Goal: Task Accomplishment & Management: Manage account settings

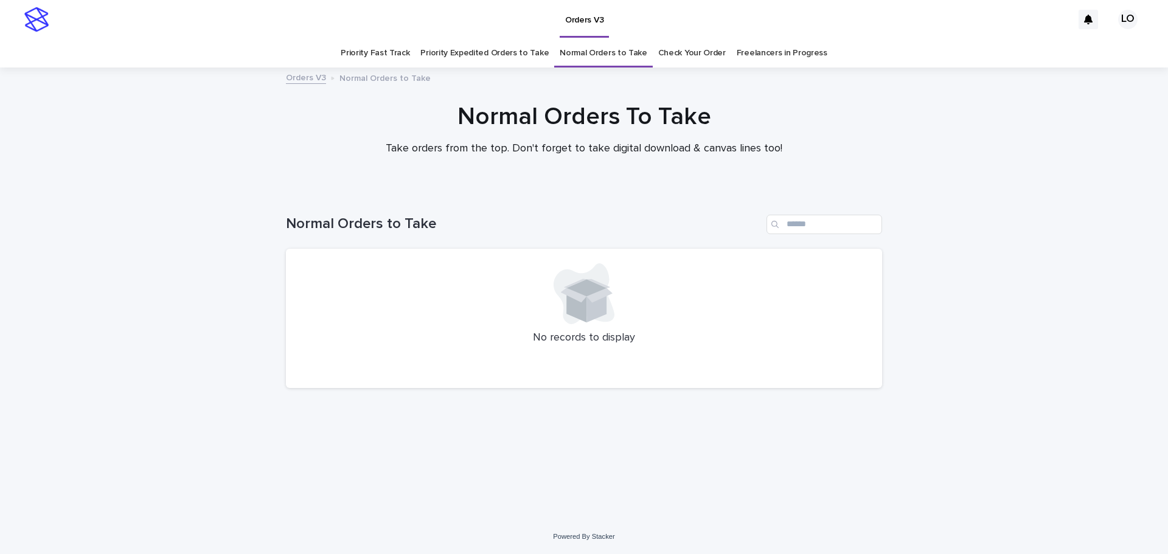
click at [679, 55] on link "Check Your Order" at bounding box center [692, 53] width 68 height 29
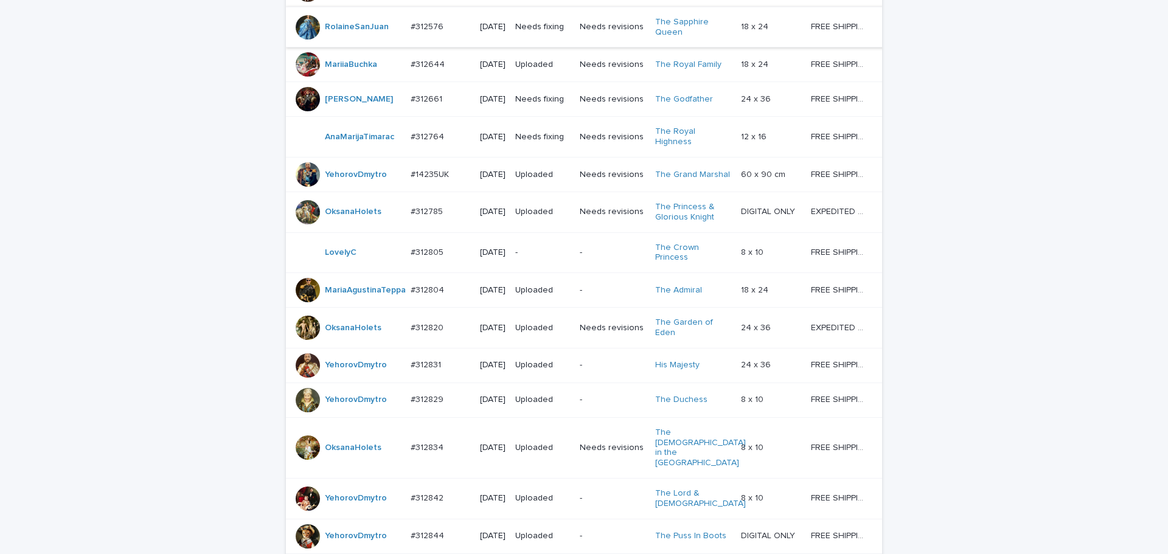
scroll to position [426, 0]
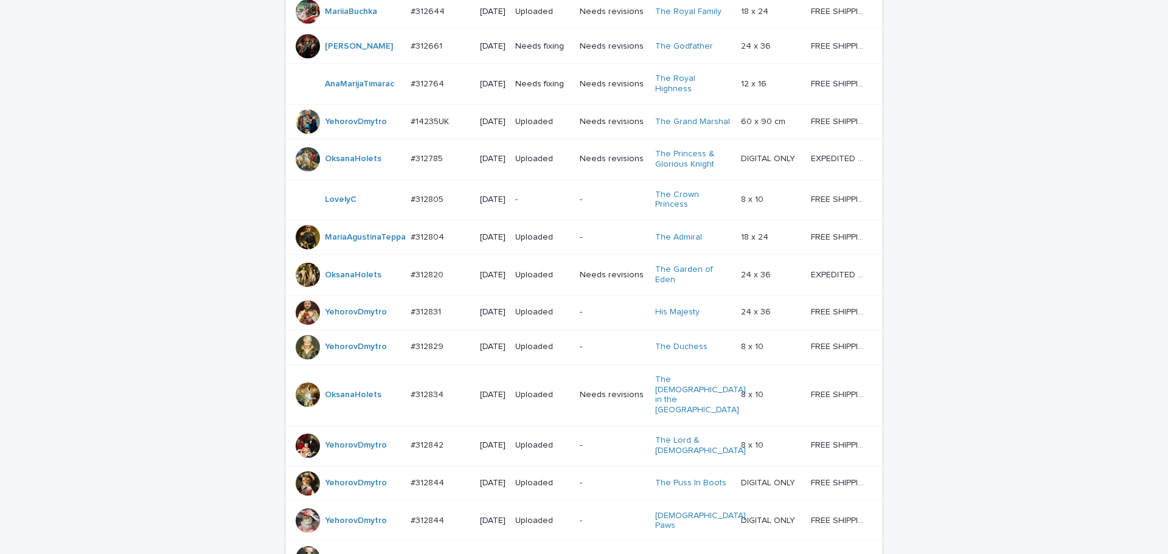
click at [602, 220] on td "-" at bounding box center [612, 200] width 75 height 41
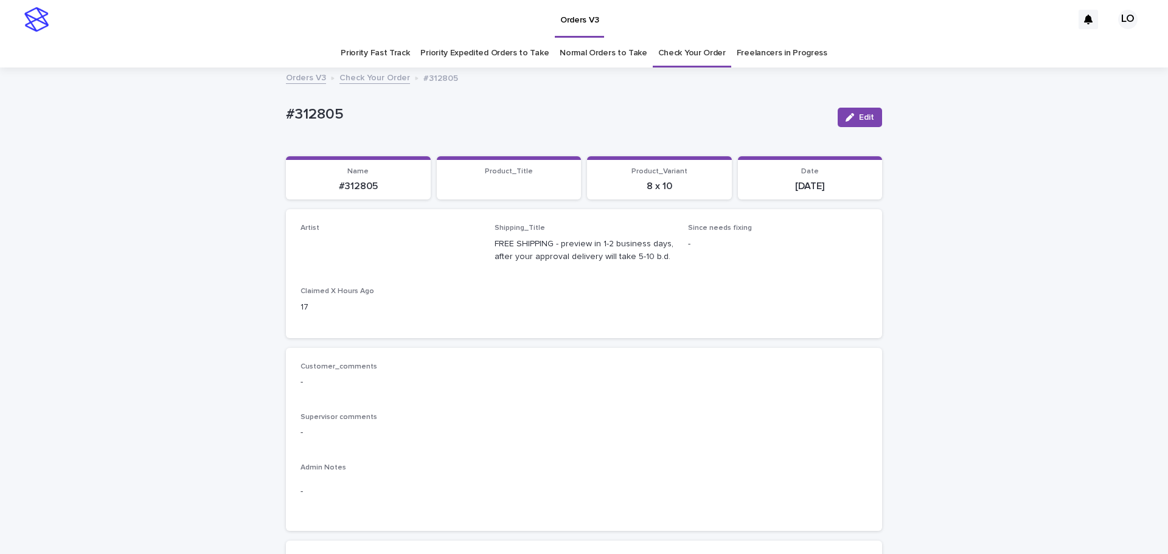
click at [377, 132] on div "#312805 Edit" at bounding box center [584, 117] width 596 height 49
drag, startPoint x: 348, startPoint y: 118, endPoint x: 261, endPoint y: 118, distance: 87.0
copy p "#312805"
click at [749, 379] on p "-" at bounding box center [584, 382] width 567 height 13
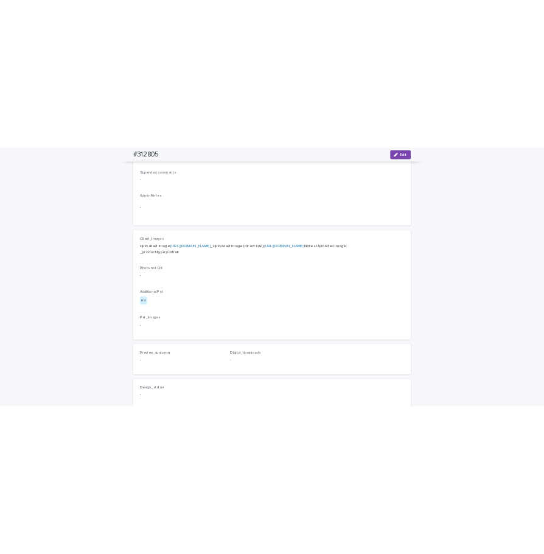
scroll to position [61, 0]
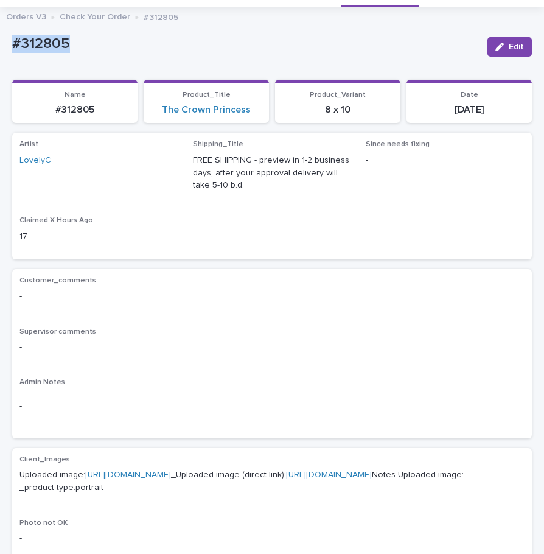
drag, startPoint x: 71, startPoint y: 50, endPoint x: -14, endPoint y: 44, distance: 85.4
click at [0, 44] on html "Orders V3 LO Priority Fast Track Priority Expedited Orders to Take Normal Order…" at bounding box center [272, 277] width 544 height 554
copy p "#312805"
drag, startPoint x: 254, startPoint y: 108, endPoint x: 150, endPoint y: 110, distance: 104.1
click at [151, 110] on div "The Crown Princess" at bounding box center [206, 110] width 111 height 12
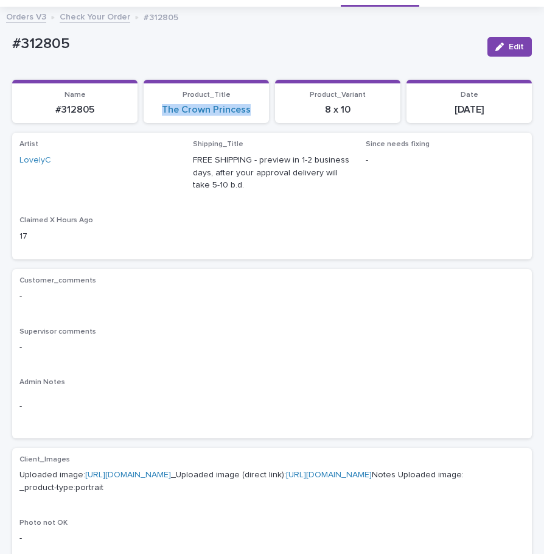
copy link "The Crown Princess"
click at [425, 253] on div "Artist LovelyC Shipping_Title FREE SHIPPING - preview in 1-2 business days, aft…" at bounding box center [272, 196] width 520 height 127
click at [366, 197] on span "Since needs fixing -" at bounding box center [445, 170] width 159 height 61
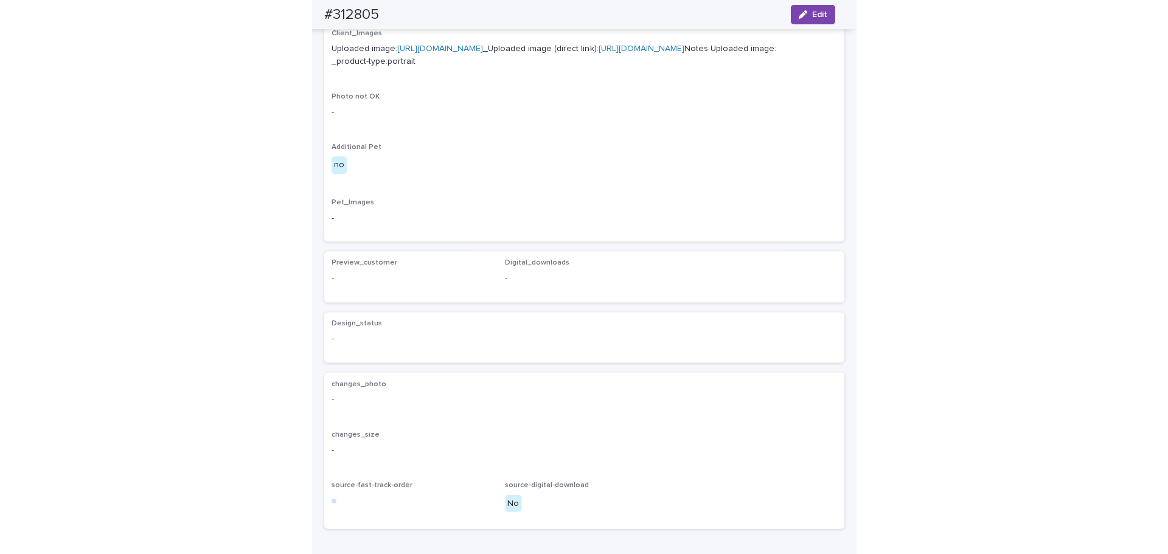
scroll to position [122, 0]
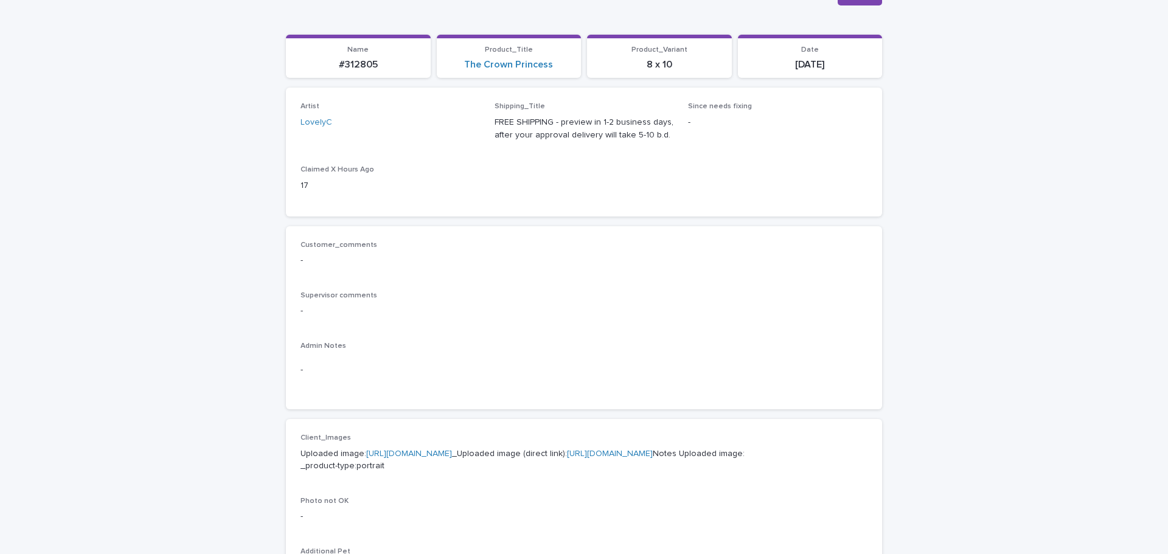
click at [965, 283] on div "Loading... Saving… Loading... Saving… #312805 Edit #312805 Edit Sorry, there wa…" at bounding box center [584, 501] width 1168 height 1109
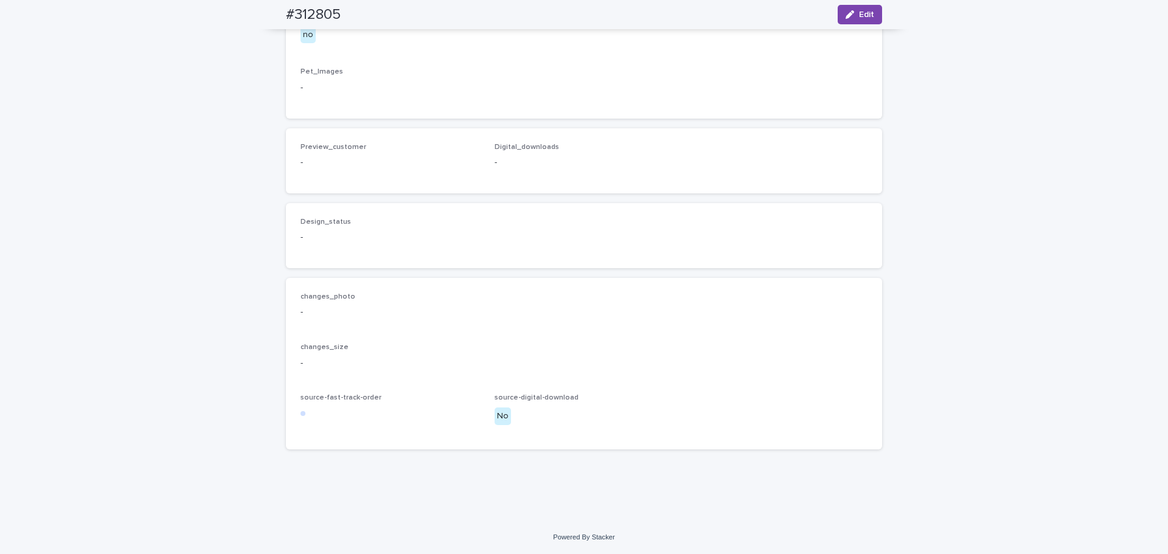
scroll to position [733, 0]
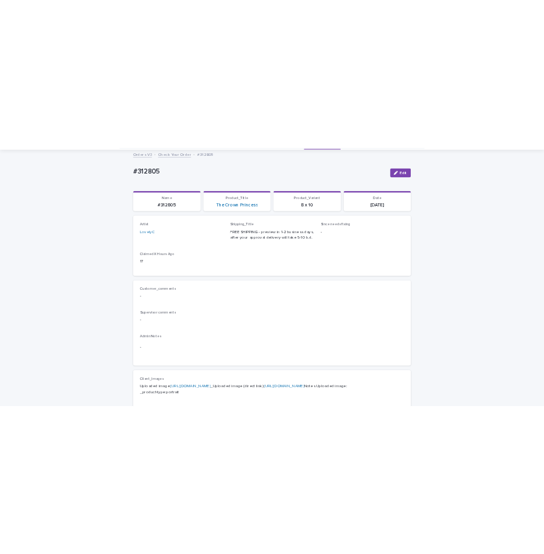
scroll to position [0, 0]
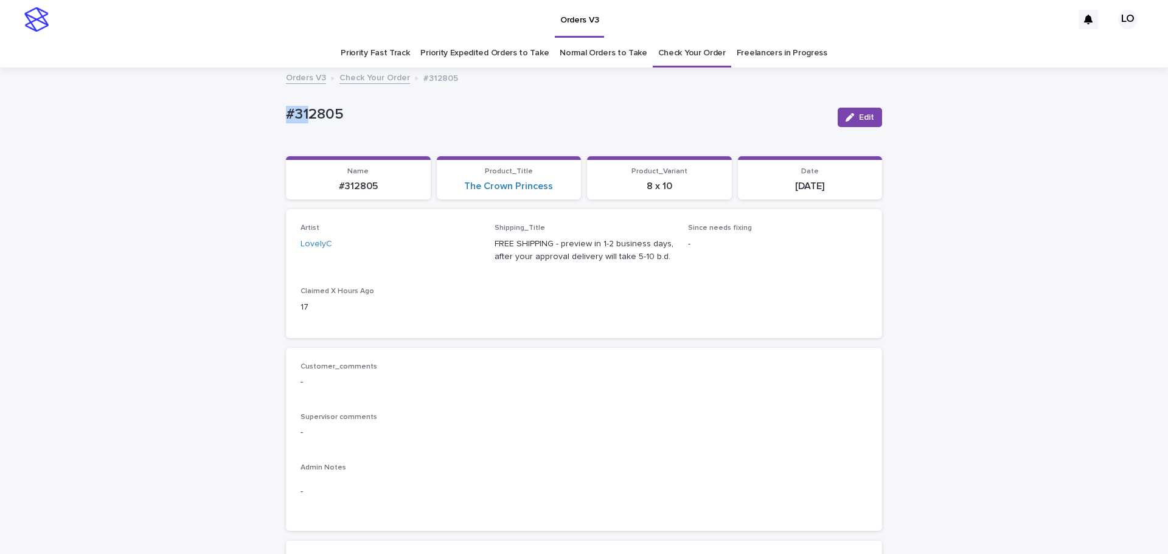
drag, startPoint x: 271, startPoint y: 101, endPoint x: 226, endPoint y: 99, distance: 45.7
click at [327, 123] on p "#312805" at bounding box center [557, 115] width 542 height 18
drag, startPoint x: 363, startPoint y: 115, endPoint x: 211, endPoint y: 97, distance: 152.6
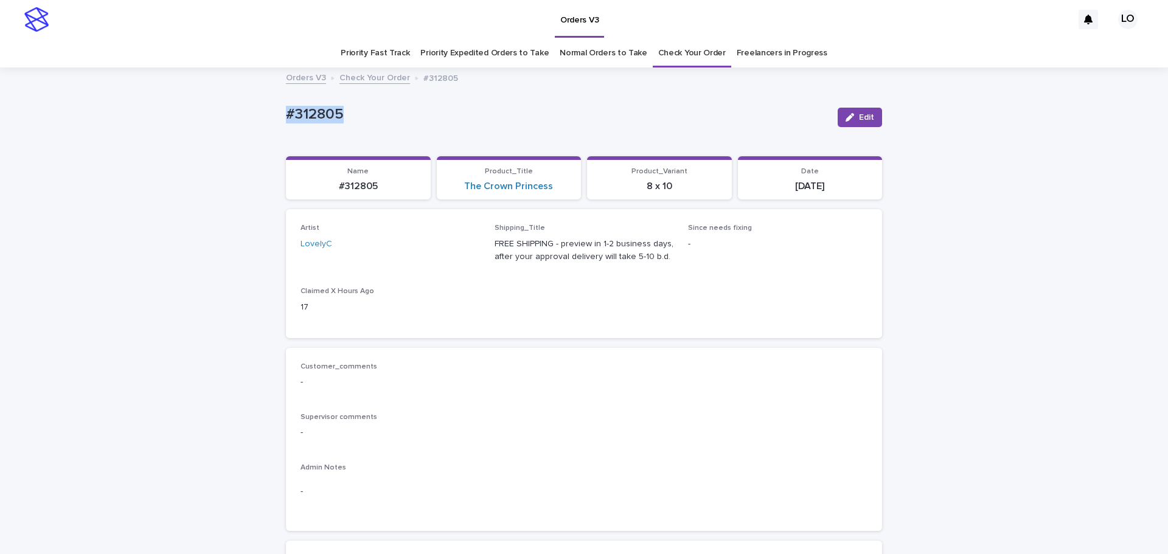
copy p "#312805"
click at [857, 110] on button "Edit" at bounding box center [860, 117] width 44 height 19
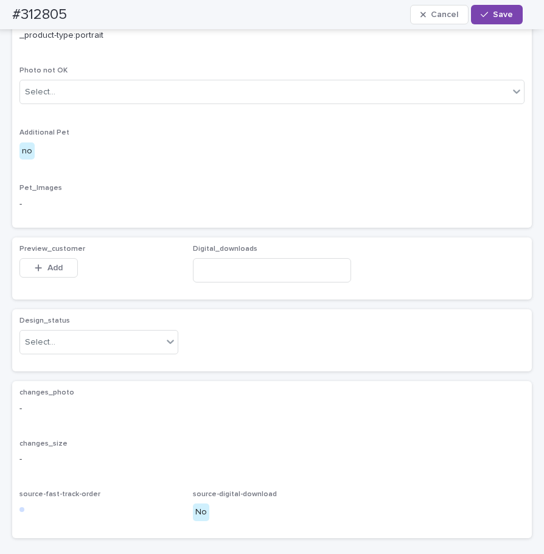
scroll to position [679, 0]
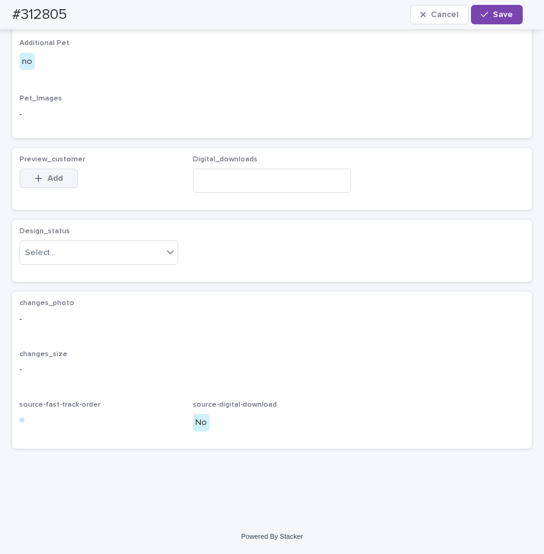
click at [65, 179] on button "Add" at bounding box center [48, 178] width 58 height 19
click at [154, 90] on div "Client_Images Uploaded image: [URL][DOMAIN_NAME] _Uploaded image (direct link):…" at bounding box center [271, 22] width 505 height 217
click at [53, 174] on span "Add" at bounding box center [54, 178] width 15 height 9
click at [438, 14] on span "Cancel" at bounding box center [444, 14] width 27 height 9
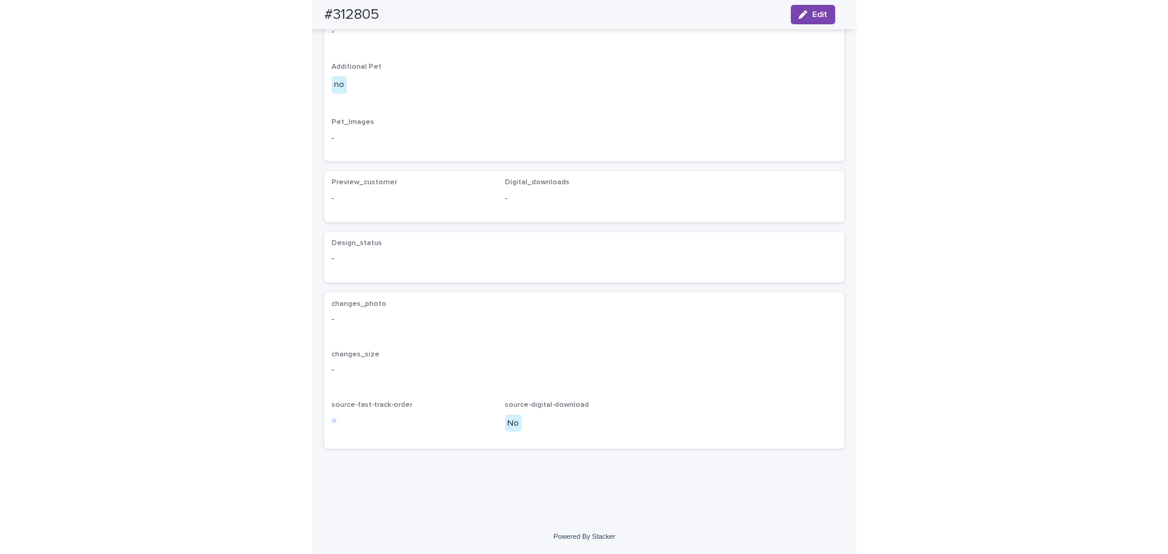
scroll to position [643, 0]
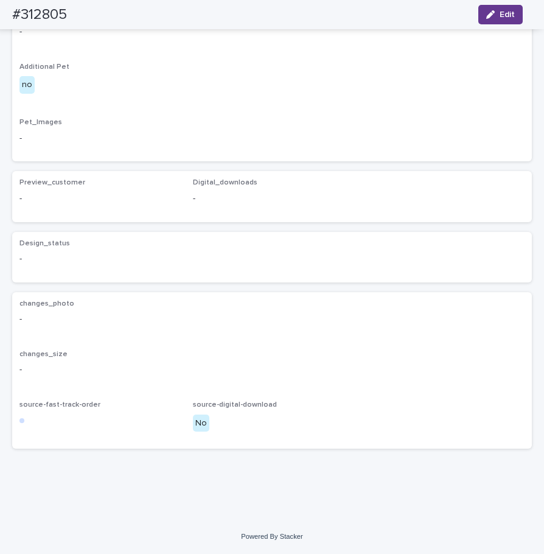
click at [508, 23] on button "Edit" at bounding box center [500, 14] width 44 height 19
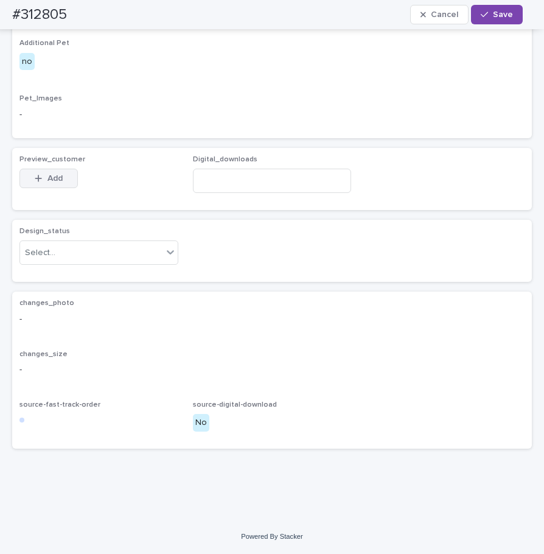
click at [56, 183] on span "Add" at bounding box center [54, 178] width 15 height 9
click at [71, 188] on button "Add" at bounding box center [48, 178] width 58 height 19
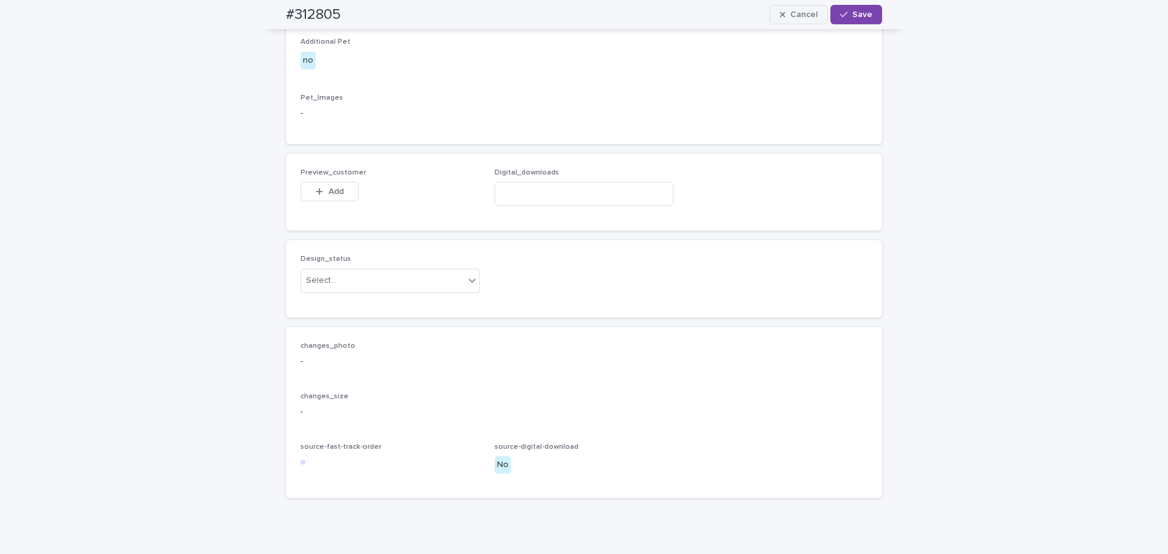
click at [799, 21] on button "Cancel" at bounding box center [799, 14] width 58 height 19
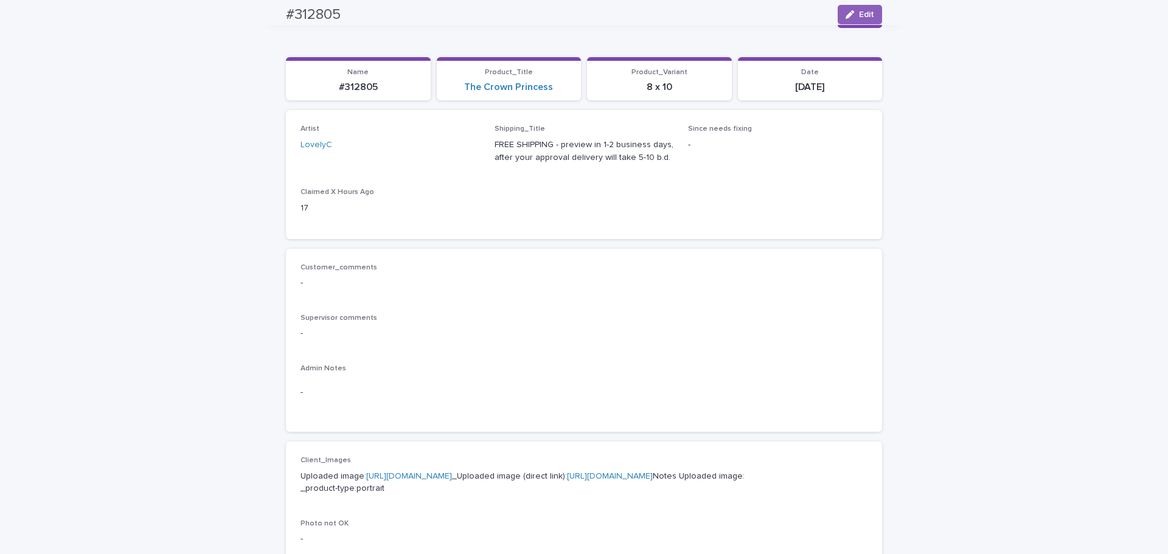
scroll to position [0, 0]
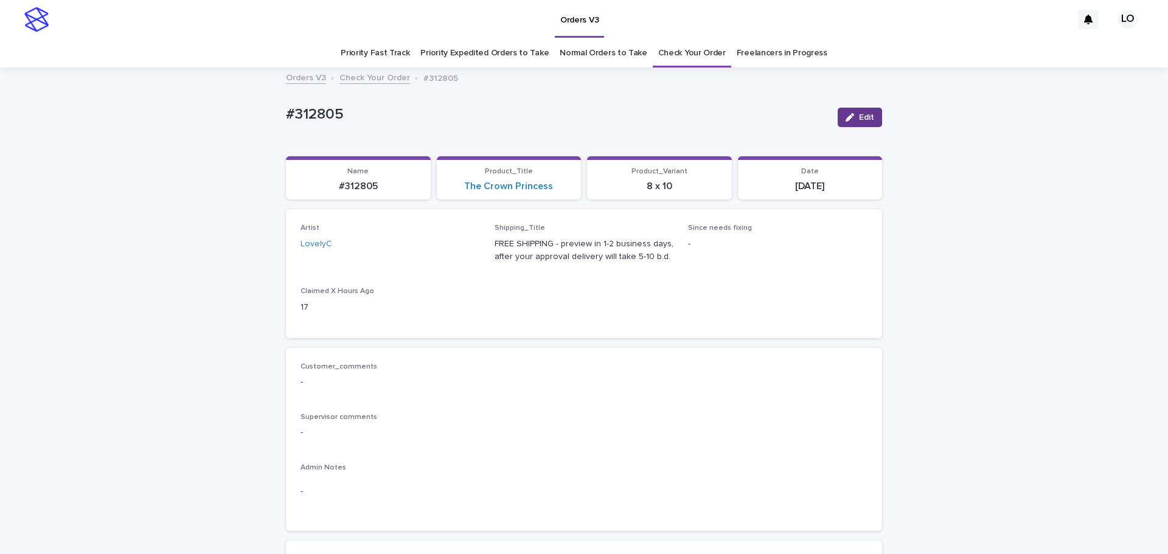
click at [861, 112] on button "Edit" at bounding box center [860, 117] width 44 height 19
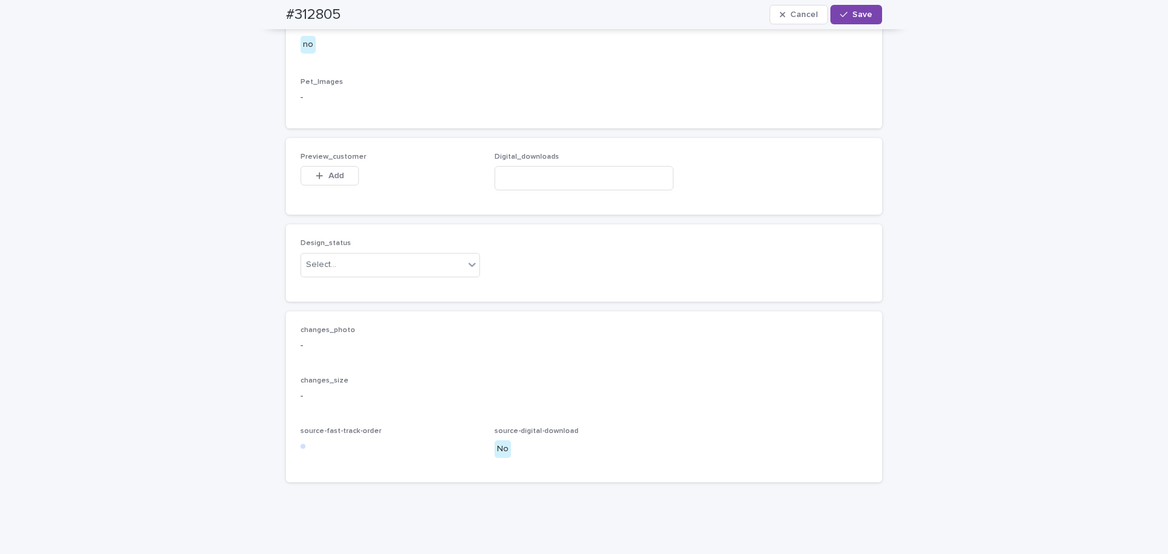
scroll to position [769, 0]
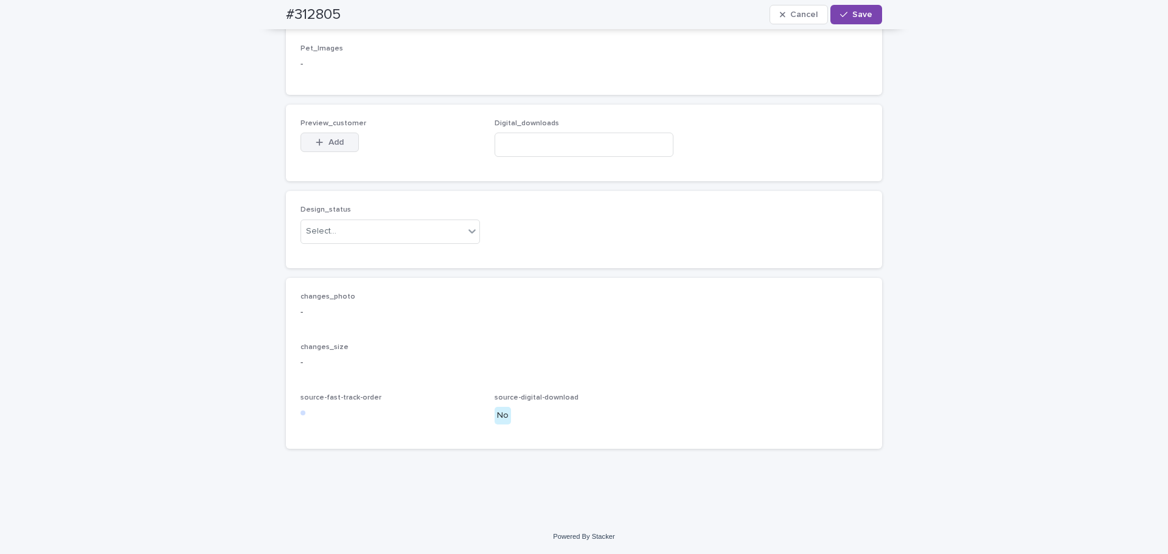
click at [340, 139] on button "Add" at bounding box center [330, 142] width 58 height 19
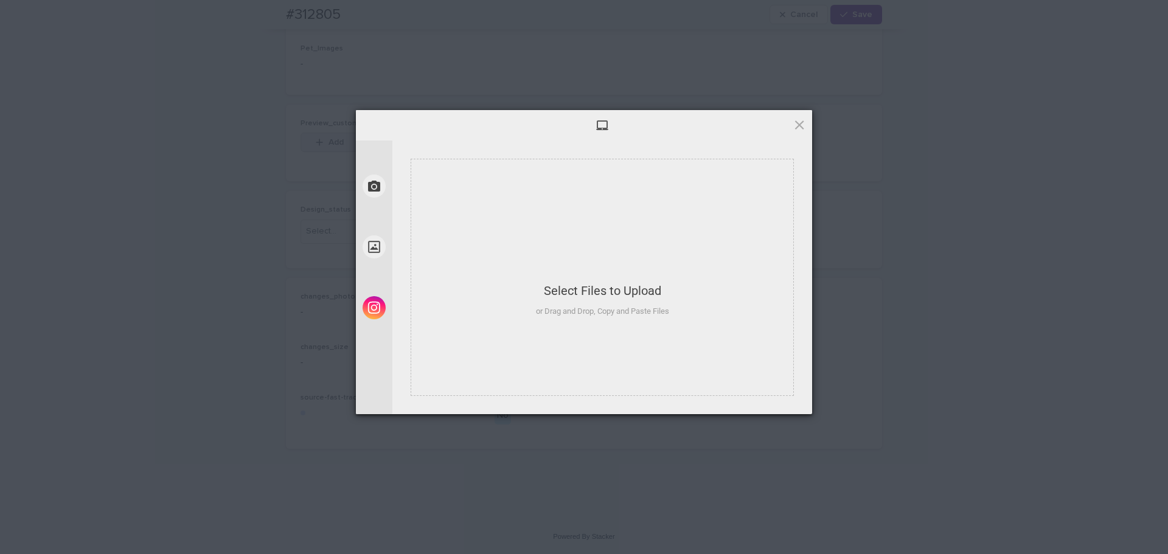
click at [340, 139] on button "Add" at bounding box center [330, 142] width 58 height 19
click at [374, 239] on div "Select..." at bounding box center [382, 232] width 163 height 20
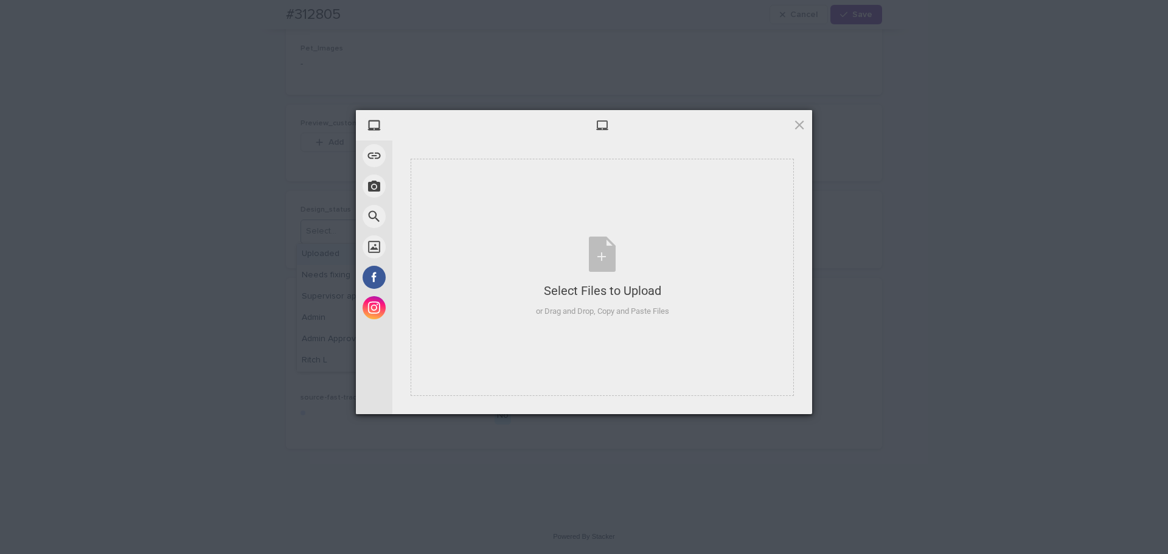
click at [363, 256] on div "Uploaded" at bounding box center [386, 254] width 178 height 21
click at [853, 12] on span "Save" at bounding box center [863, 14] width 20 height 9
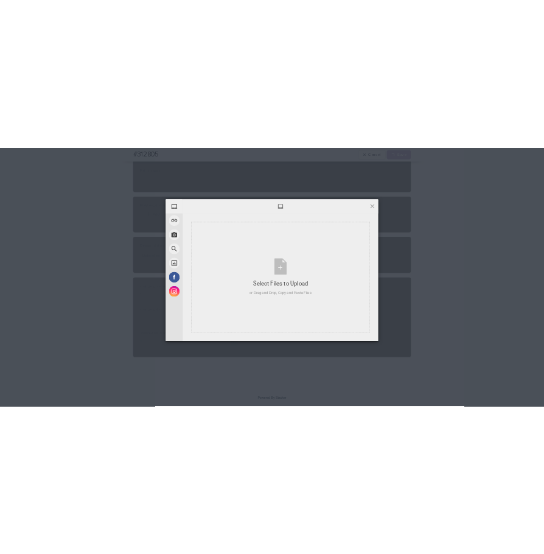
scroll to position [733, 0]
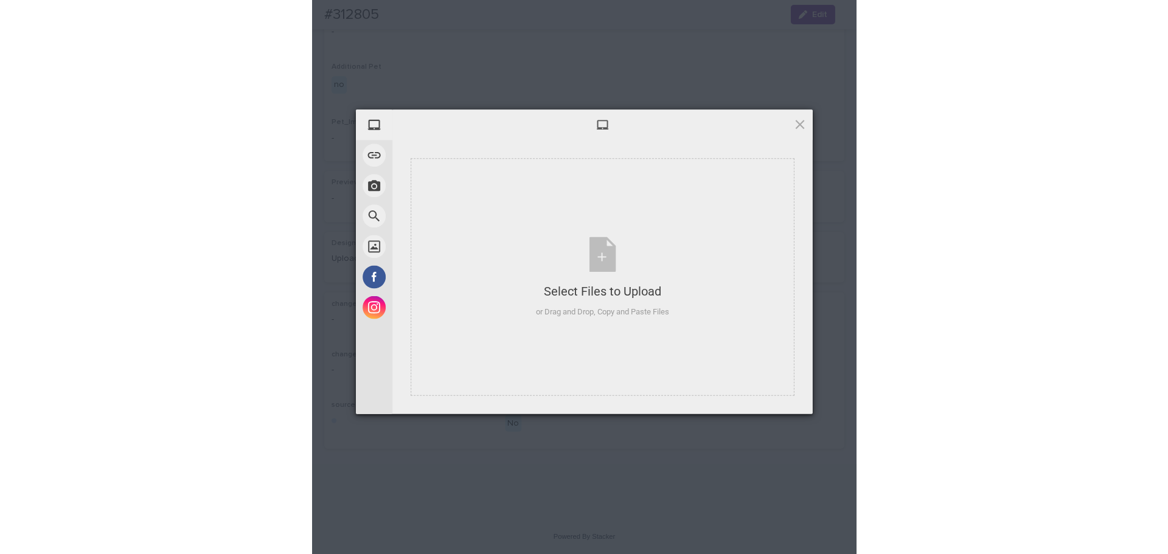
scroll to position [643, 0]
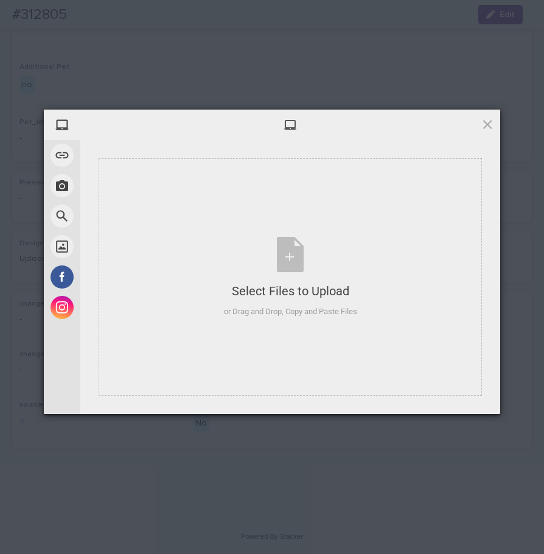
drag, startPoint x: 441, startPoint y: 98, endPoint x: 414, endPoint y: 51, distance: 54.0
click at [441, 98] on div "My Device Link (URL) Take Photo Web Search Unsplash Facebook Instagram Select F…" at bounding box center [272, 277] width 544 height 554
click at [494, 125] on span at bounding box center [487, 123] width 13 height 13
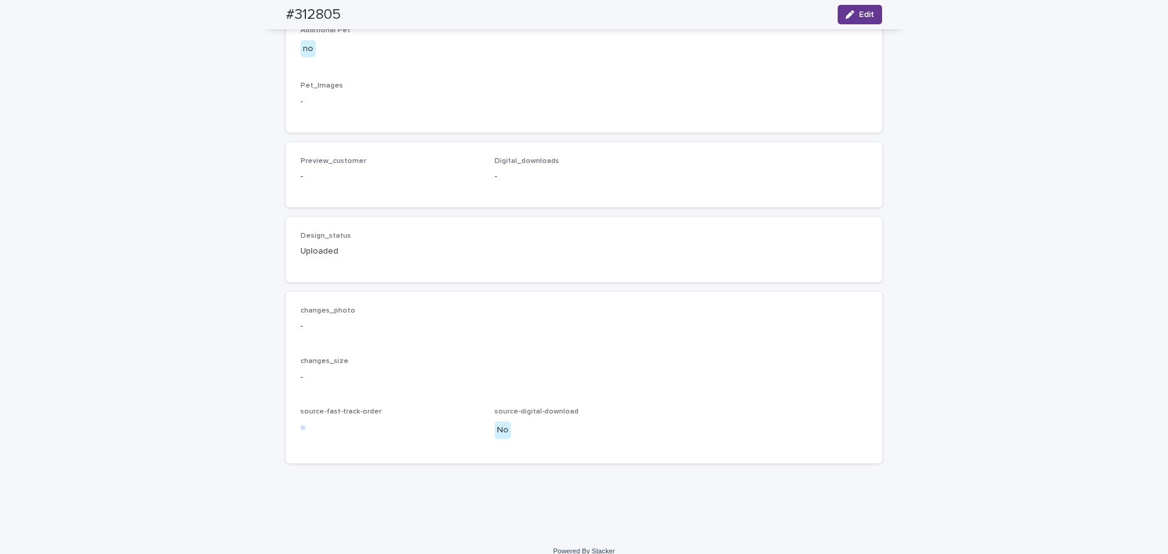
click at [853, 18] on div "button" at bounding box center [852, 14] width 13 height 9
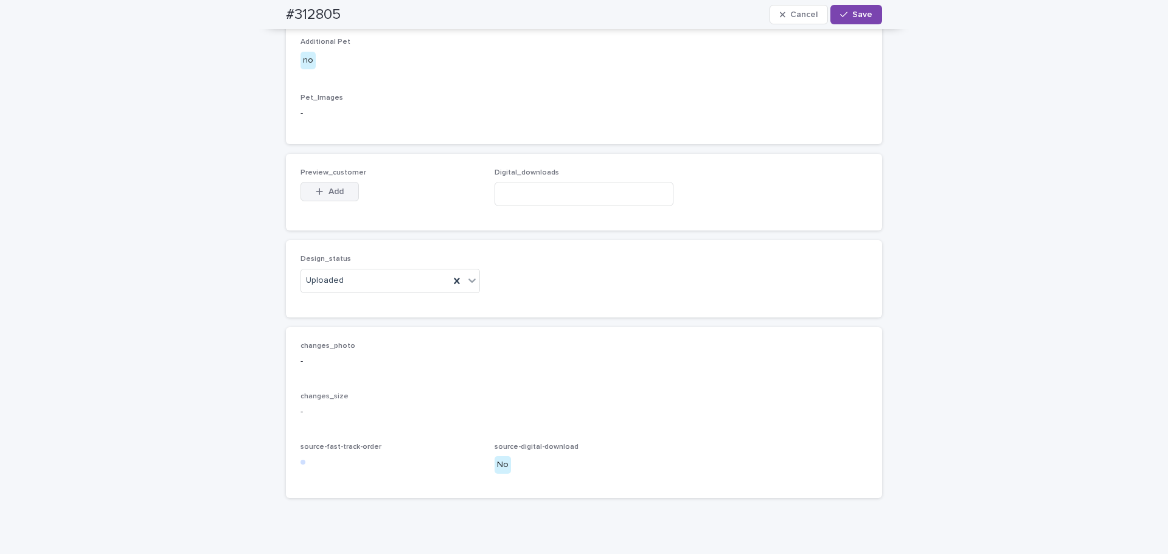
click at [345, 201] on button "Add" at bounding box center [330, 191] width 58 height 19
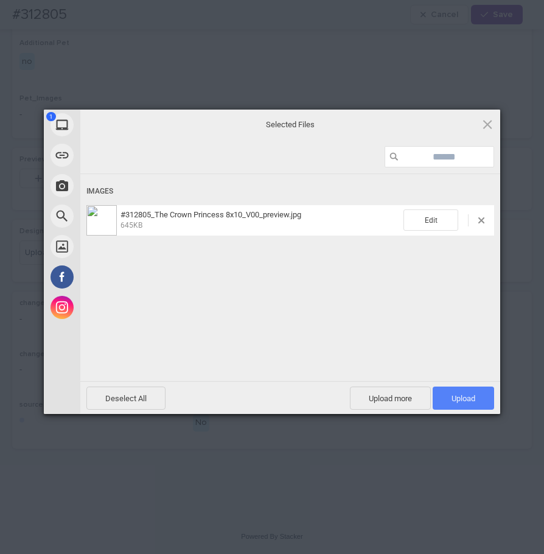
click at [470, 403] on span "Upload 1" at bounding box center [463, 397] width 61 height 23
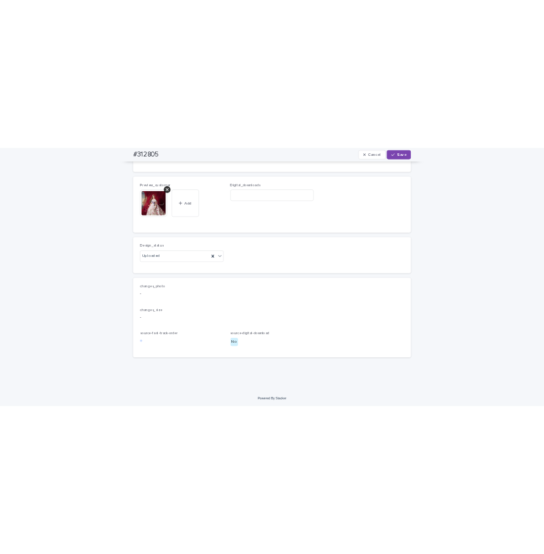
scroll to position [812, 0]
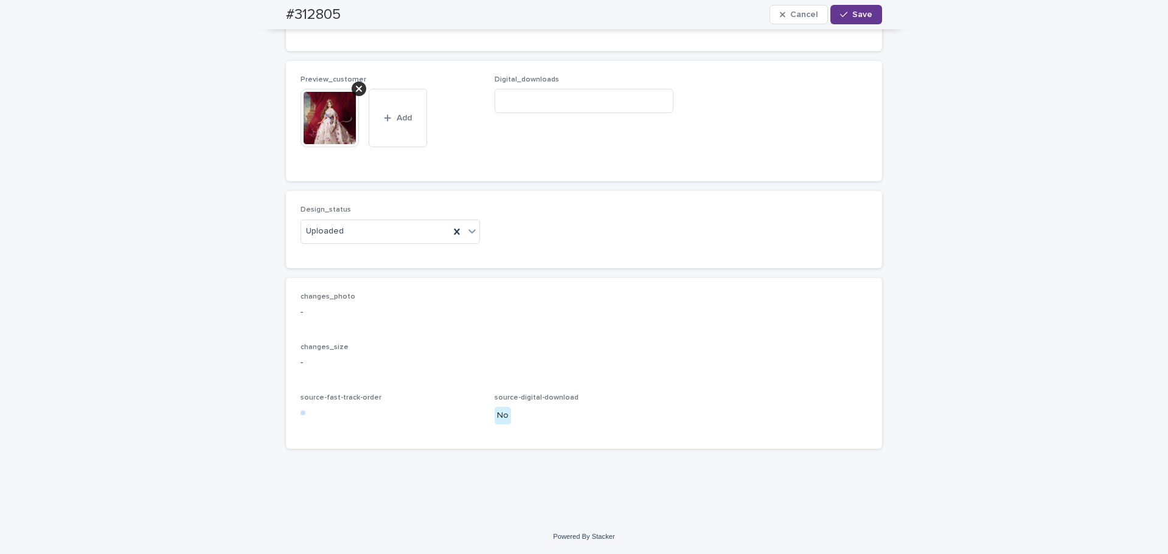
click at [847, 24] on button "Save" at bounding box center [857, 14] width 52 height 19
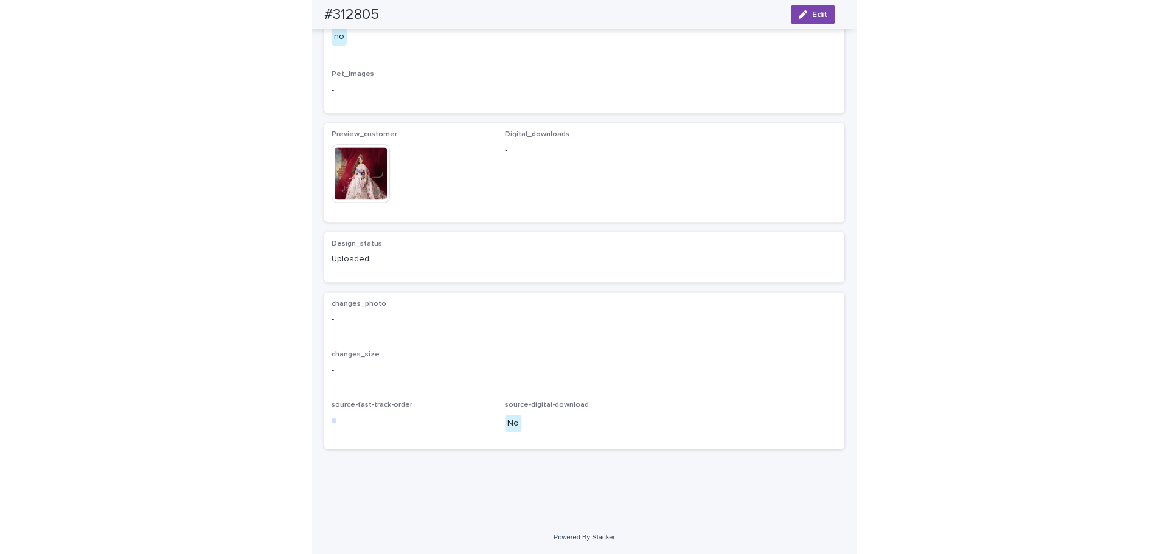
scroll to position [691, 0]
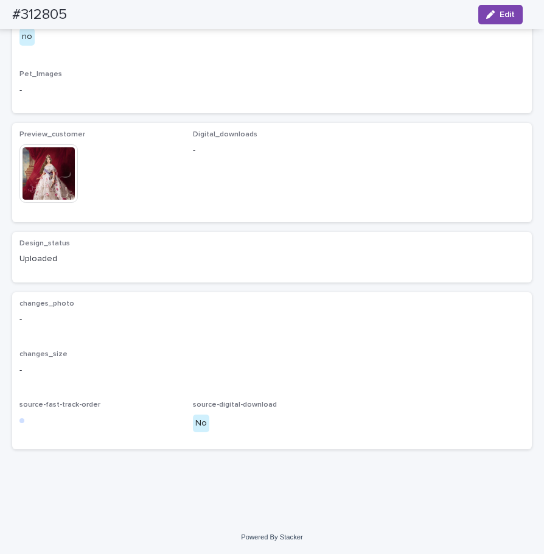
click at [403, 203] on div "Preview_customer This file cannot be opened Download File Digital_downloads -" at bounding box center [271, 172] width 505 height 84
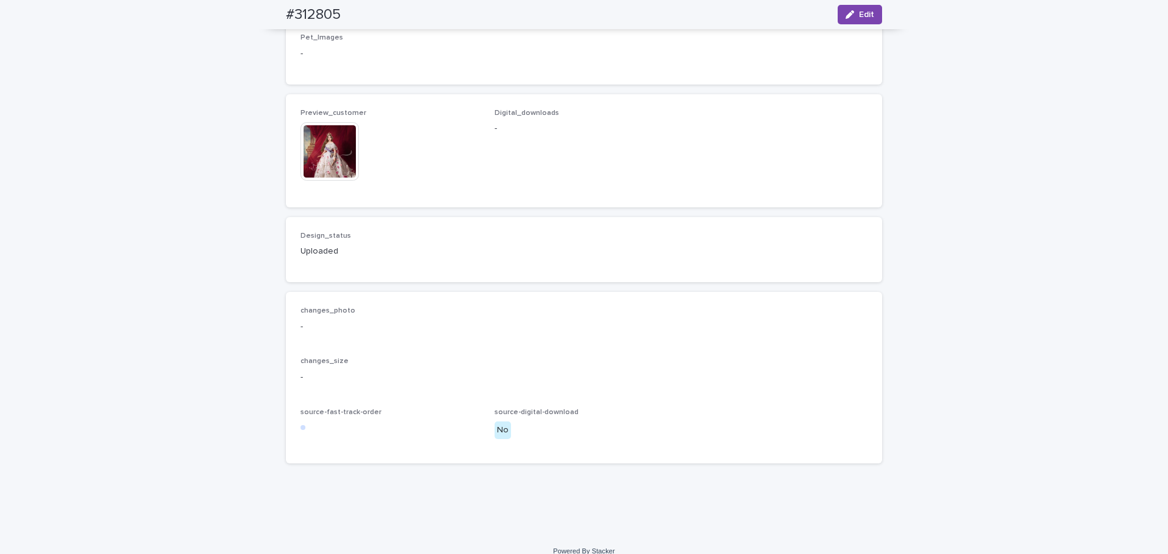
scroll to position [387, 0]
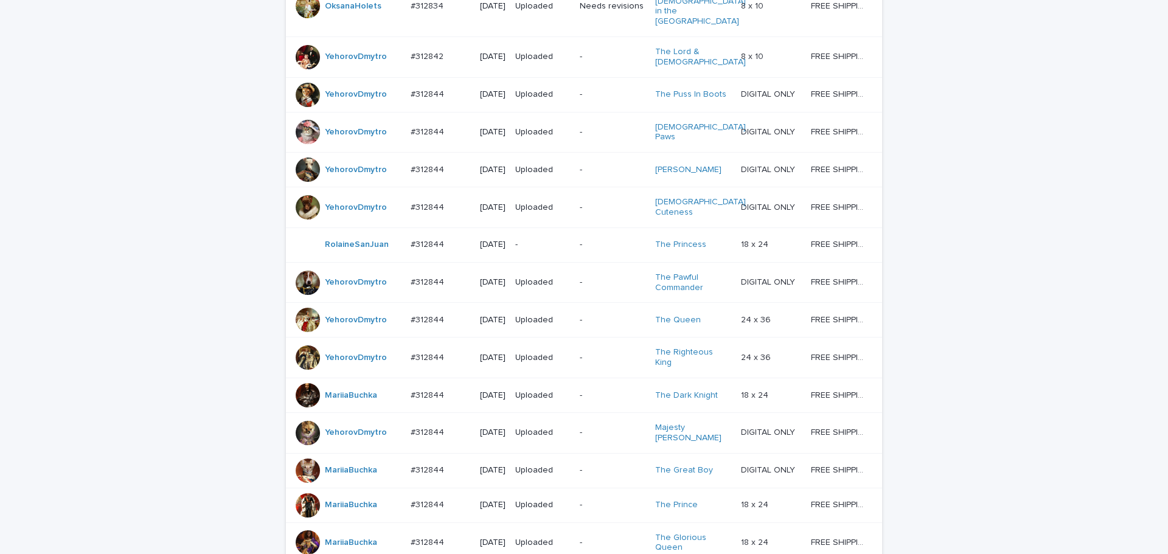
scroll to position [974, 0]
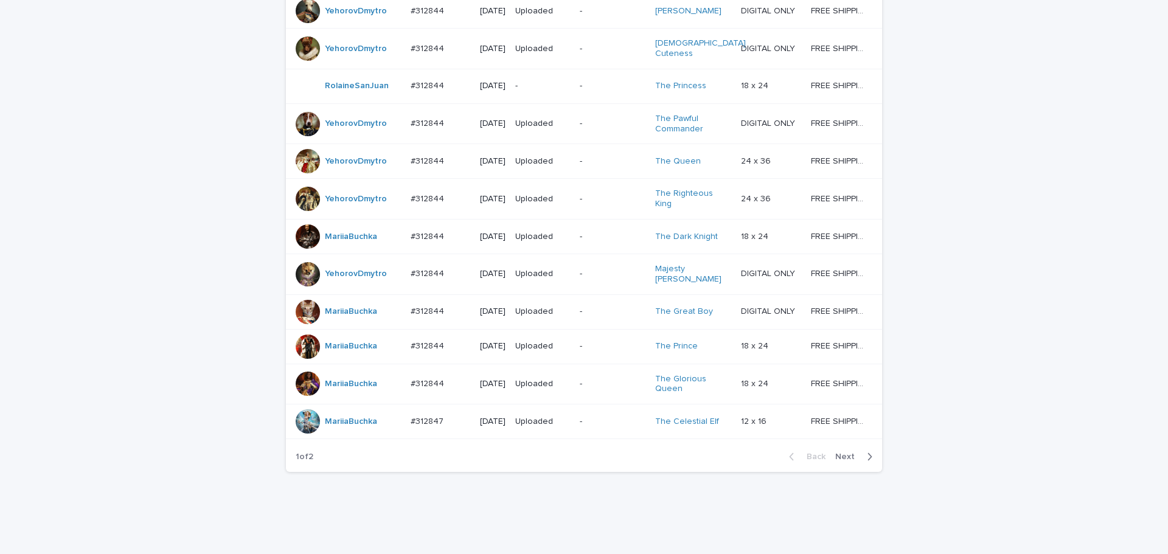
click at [854, 461] on span "Next" at bounding box center [849, 457] width 27 height 9
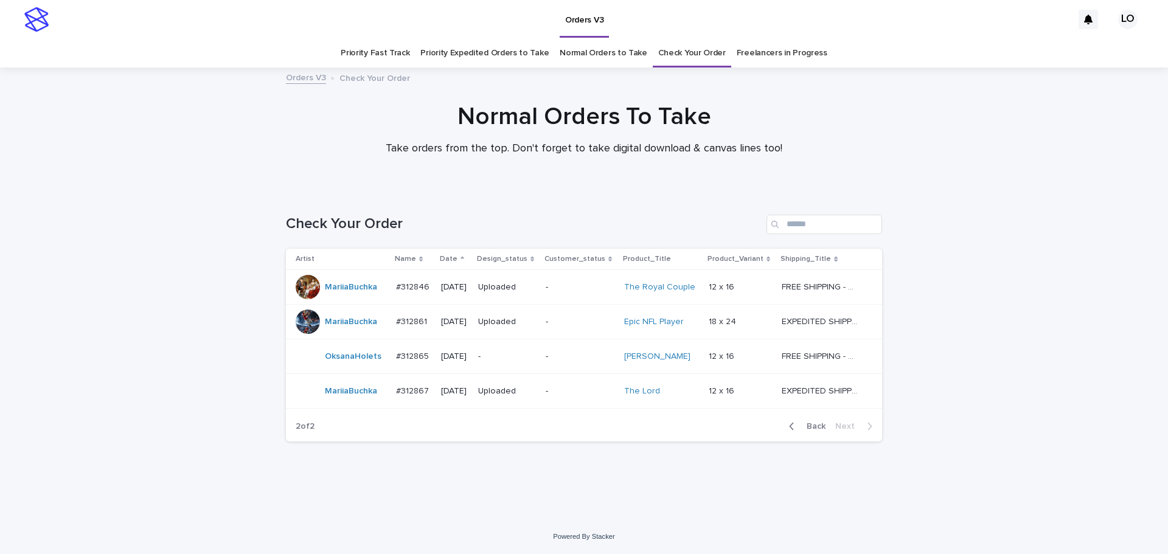
click at [949, 474] on div "Loading... Saving… Loading... Saving… Check Your Order Artist Name Date Design_…" at bounding box center [584, 354] width 1168 height 329
drag, startPoint x: 1026, startPoint y: 421, endPoint x: 814, endPoint y: 415, distance: 212.5
click at [1024, 421] on div "Loading... Saving… Loading... Saving… Check Your Order Artist Name Date Design_…" at bounding box center [584, 354] width 1168 height 329
click at [827, 425] on button "Back" at bounding box center [805, 426] width 51 height 11
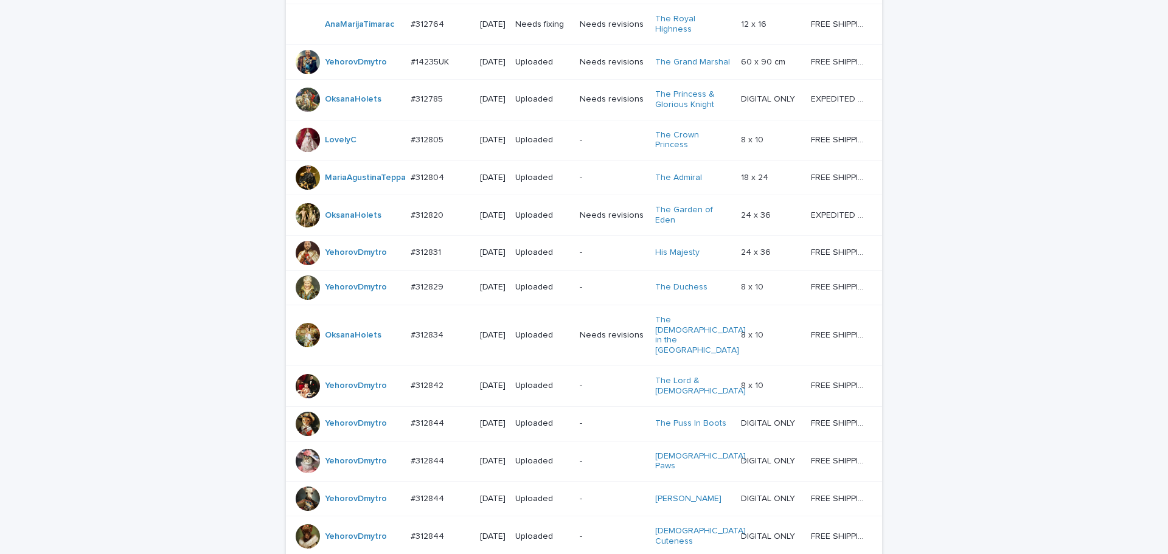
scroll to position [455, 0]
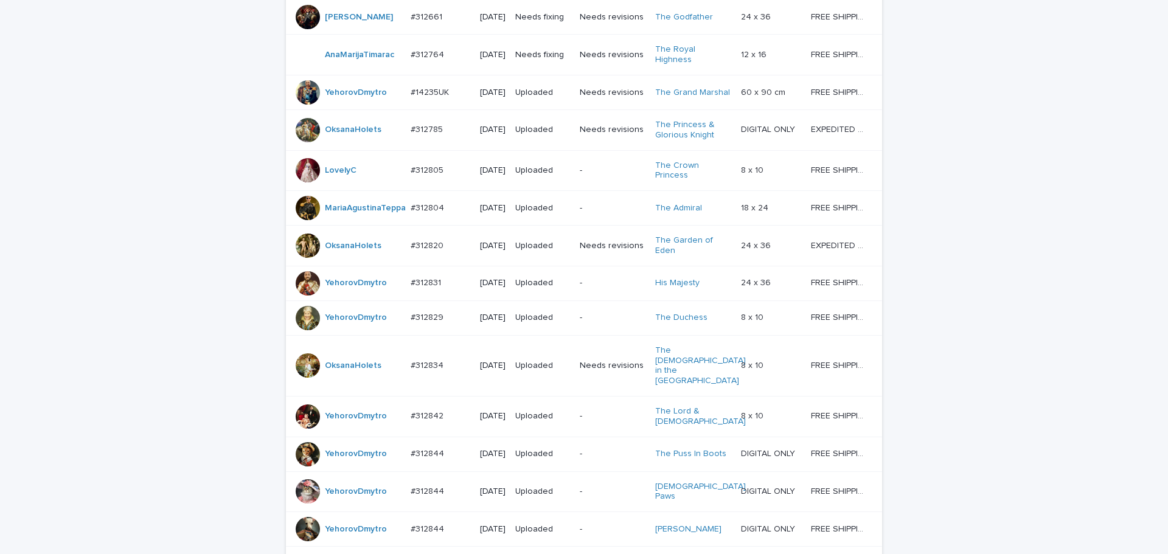
click at [948, 201] on div "Loading... Saving… Loading... Saving… Check Your Order Artist Name Date Design_…" at bounding box center [584, 398] width 1168 height 1326
drag, startPoint x: 1044, startPoint y: 264, endPoint x: 1030, endPoint y: 264, distance: 13.4
click at [1044, 264] on div "Loading... Saving… Loading... Saving… Check Your Order Artist Name Date Design_…" at bounding box center [584, 398] width 1168 height 1326
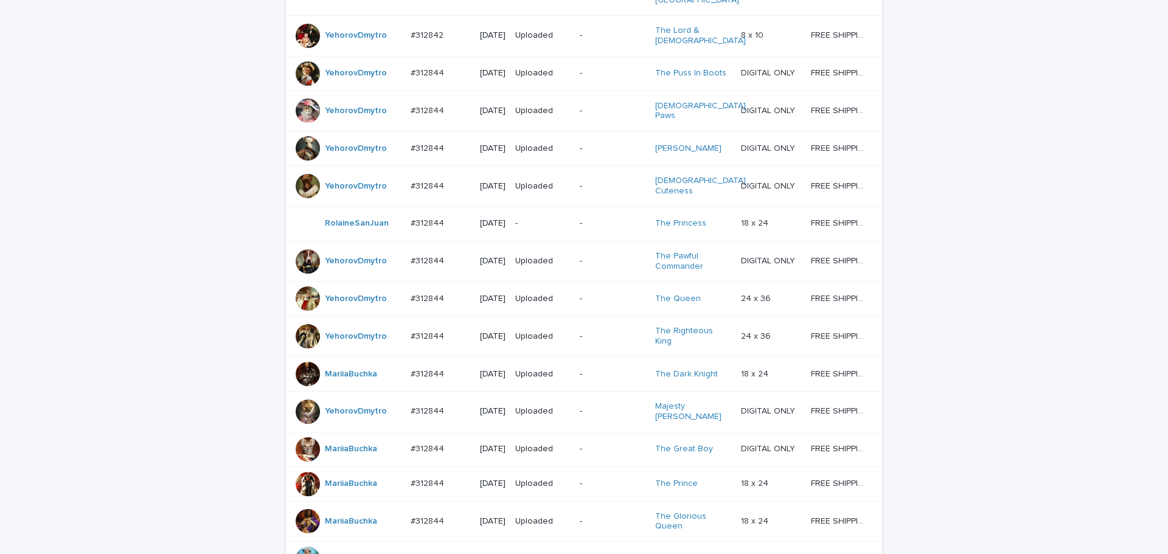
scroll to position [881, 0]
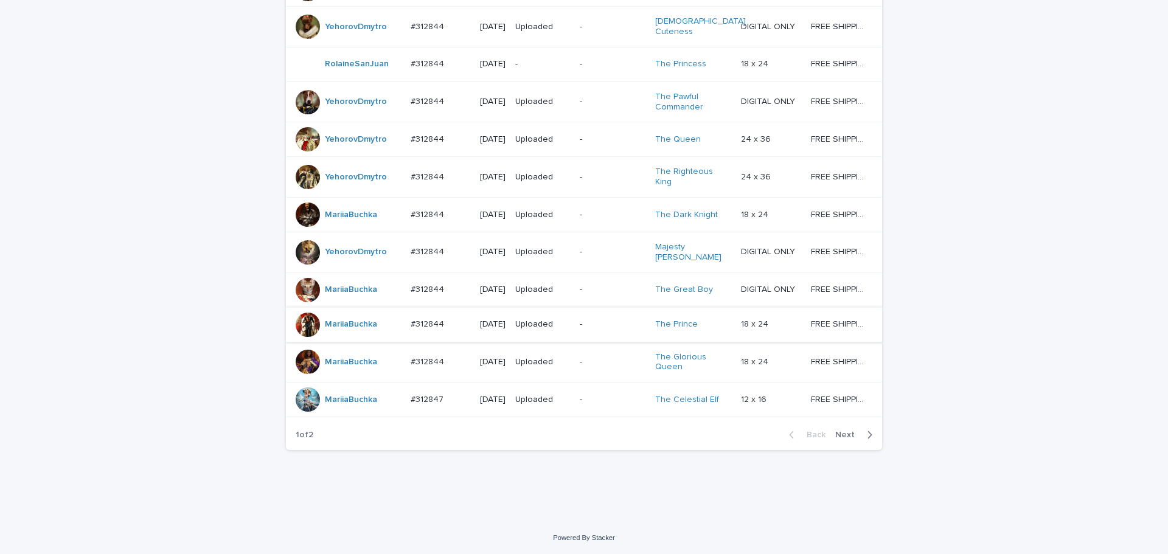
scroll to position [1064, 0]
drag, startPoint x: 977, startPoint y: 436, endPoint x: 940, endPoint y: 548, distance: 118.0
